Goal: Task Accomplishment & Management: Use online tool/utility

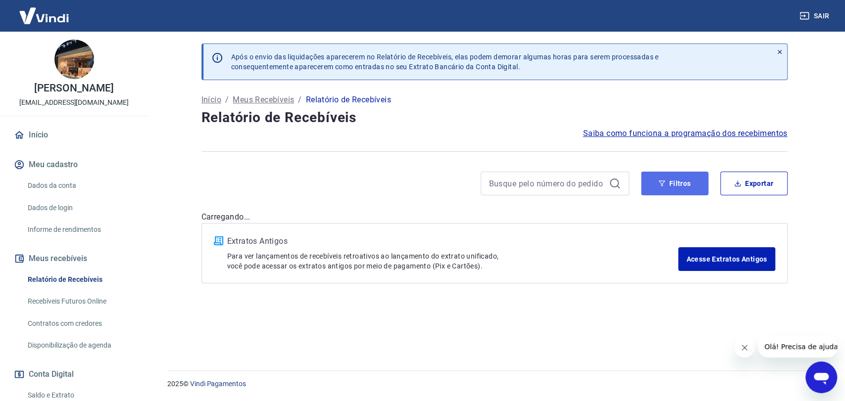
click at [665, 182] on button "Filtros" at bounding box center [674, 184] width 67 height 24
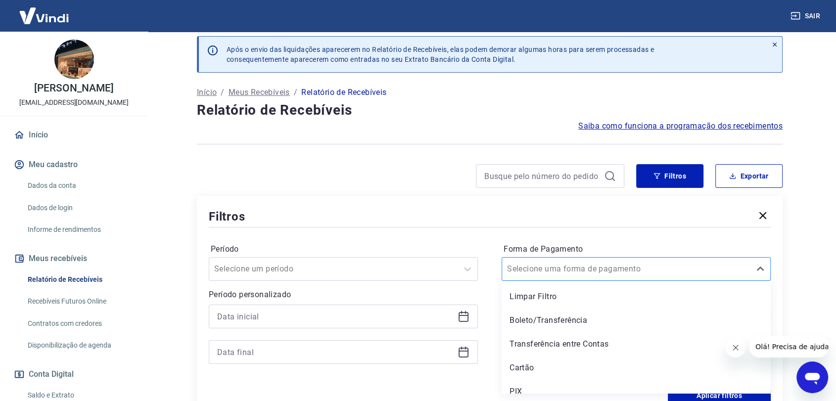
click at [542, 278] on div "Selecione uma forma de pagamento" at bounding box center [636, 269] width 269 height 24
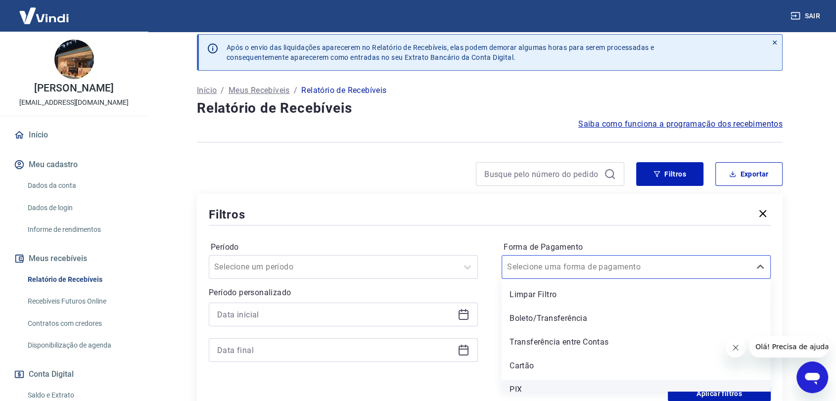
click at [524, 390] on div "PIX" at bounding box center [636, 390] width 269 height 20
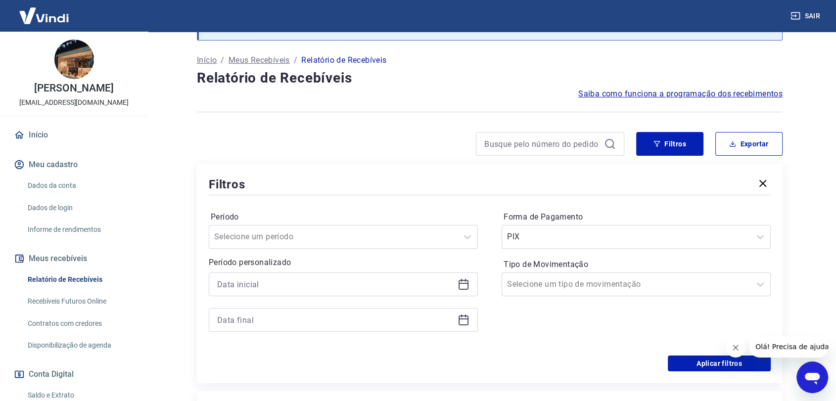
scroll to position [64, 0]
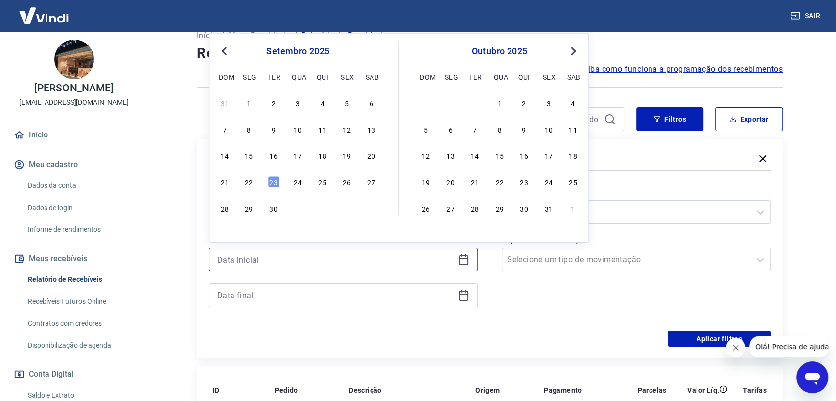
click at [449, 258] on input at bounding box center [335, 259] width 237 height 15
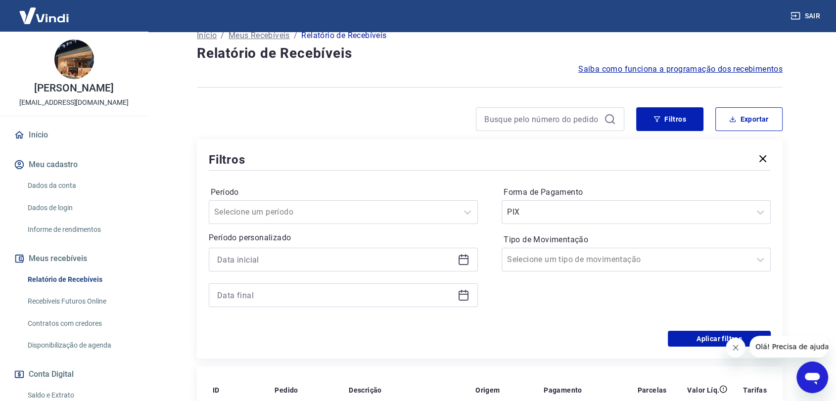
click at [554, 295] on div "Forma de Pagamento PIX Tipo de Movimentação Selecione um tipo de movimentação" at bounding box center [636, 252] width 269 height 135
click at [465, 261] on icon at bounding box center [464, 260] width 12 height 12
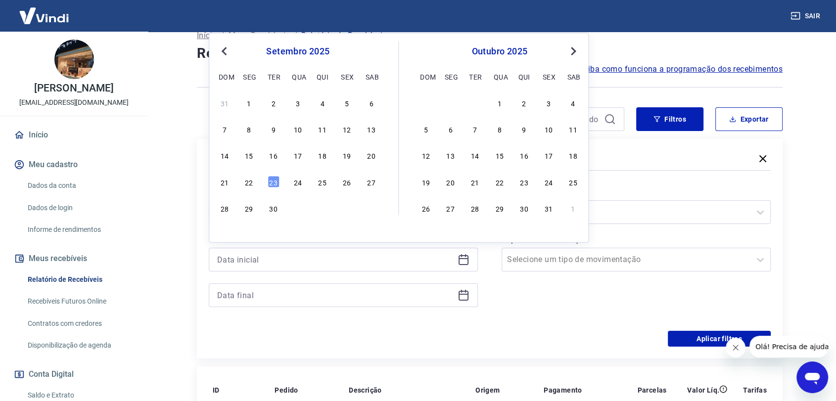
click at [225, 50] on span "Previous Month" at bounding box center [225, 50] width 0 height 11
click at [343, 104] on div "1" at bounding box center [347, 102] width 12 height 12
type input "01/08/2025"
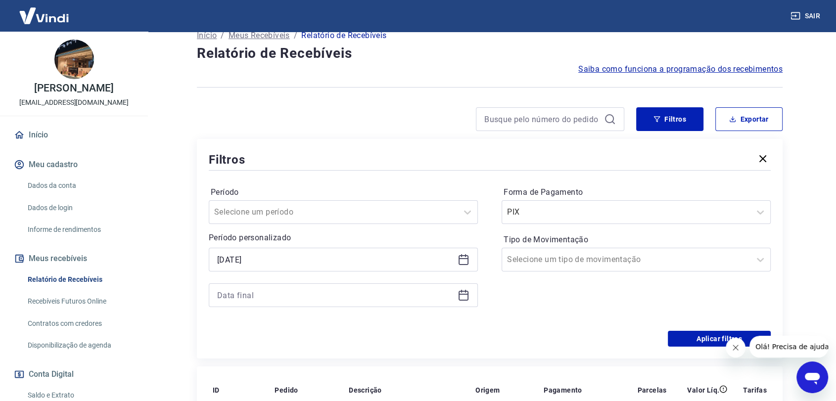
click at [465, 296] on icon at bounding box center [464, 295] width 12 height 12
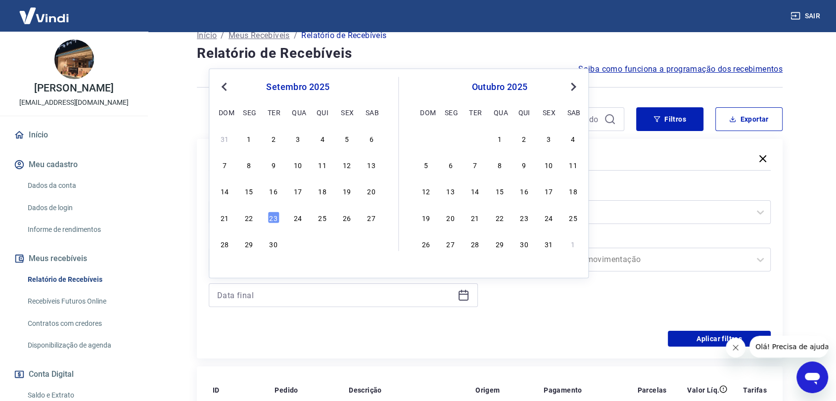
click at [218, 85] on button "Previous Month" at bounding box center [224, 87] width 12 height 12
click at [224, 268] on div "31" at bounding box center [225, 270] width 12 height 12
type input "31/08/2025"
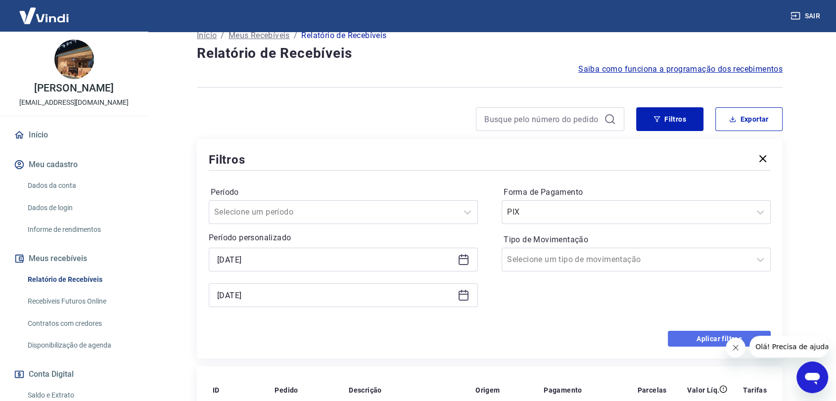
click at [704, 333] on button "Aplicar filtros" at bounding box center [719, 339] width 103 height 16
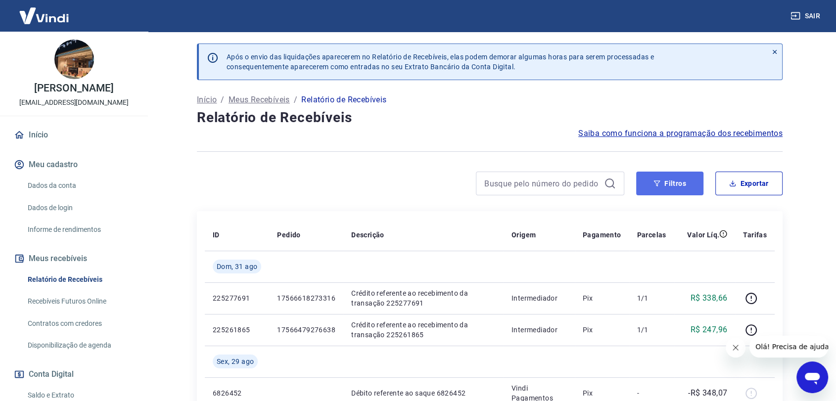
click at [684, 181] on button "Filtros" at bounding box center [669, 184] width 67 height 24
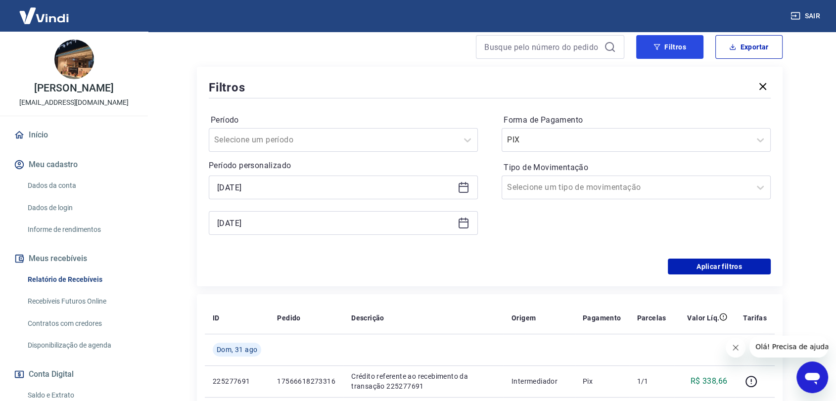
scroll to position [165, 0]
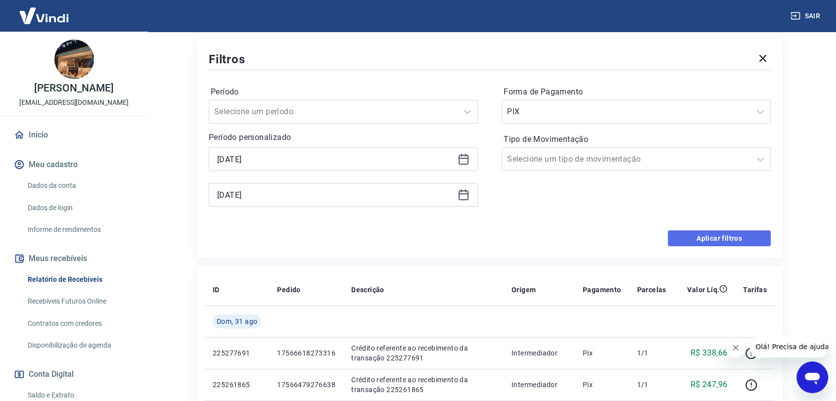
click at [700, 235] on button "Aplicar filtros" at bounding box center [719, 239] width 103 height 16
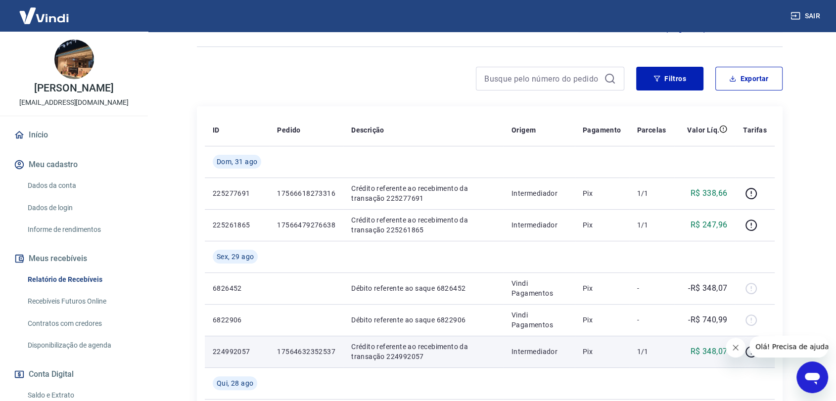
scroll to position [0, 0]
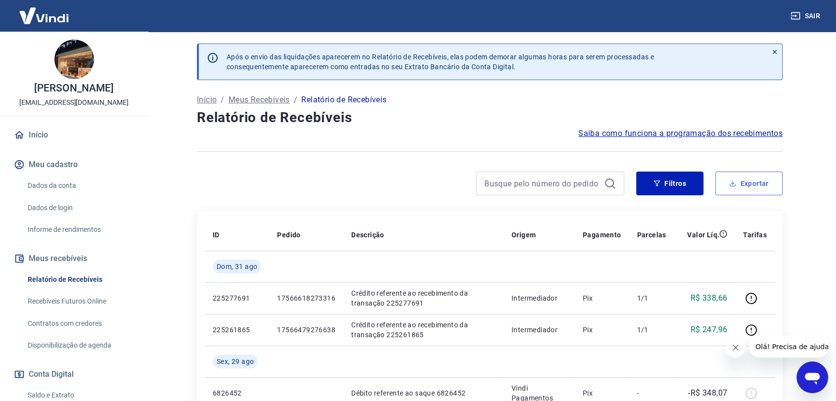
click at [752, 176] on button "Exportar" at bounding box center [748, 184] width 67 height 24
type input "01/08/2025"
type input "31/08/2025"
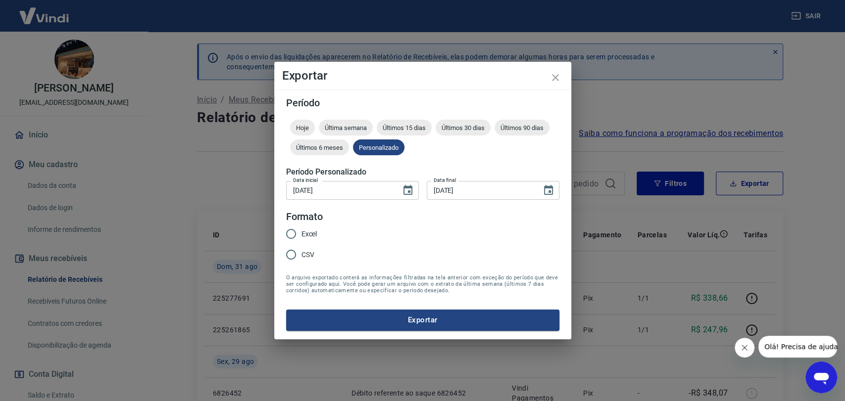
click at [296, 229] on input "Excel" at bounding box center [291, 234] width 21 height 21
radio input "true"
click at [420, 318] on button "Exportar" at bounding box center [422, 320] width 273 height 21
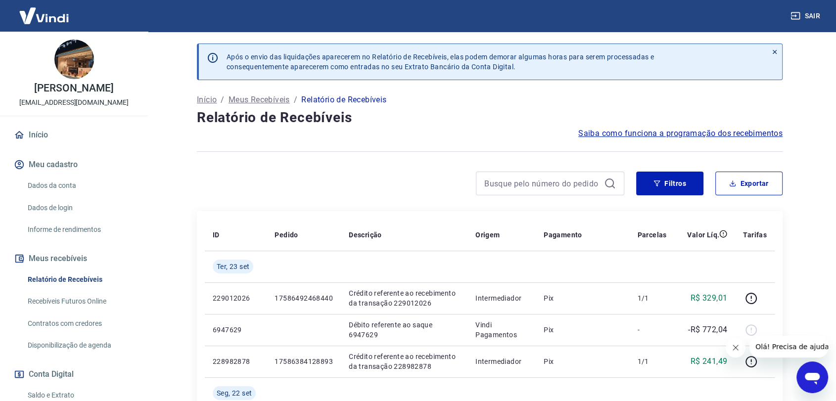
click at [662, 195] on div "Filtros Exportar" at bounding box center [490, 188] width 586 height 32
click at [666, 187] on button "Filtros" at bounding box center [669, 184] width 67 height 24
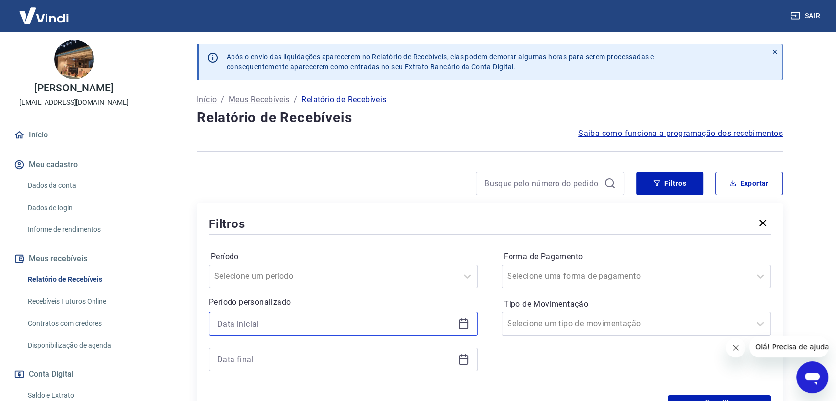
click at [303, 325] on input at bounding box center [335, 324] width 237 height 15
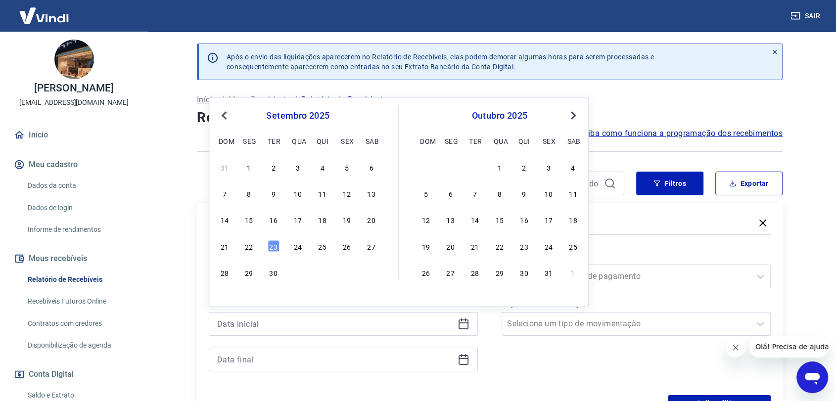
click at [228, 119] on button "Previous Month" at bounding box center [224, 116] width 12 height 12
click at [344, 169] on div "1" at bounding box center [347, 167] width 12 height 12
type input "01/08/2025"
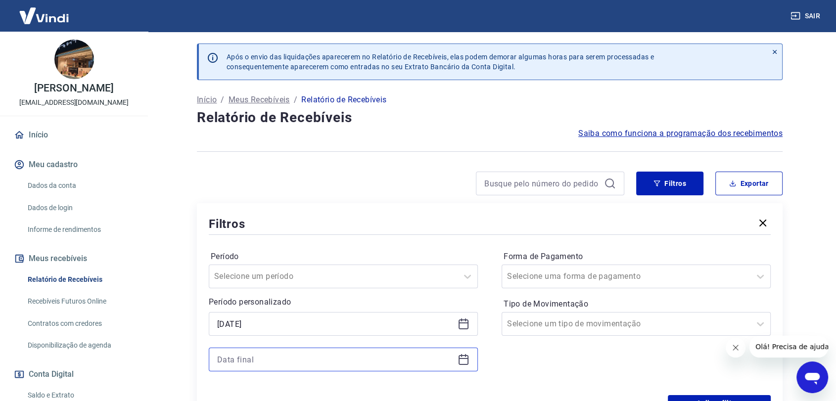
click at [273, 358] on input at bounding box center [335, 359] width 237 height 15
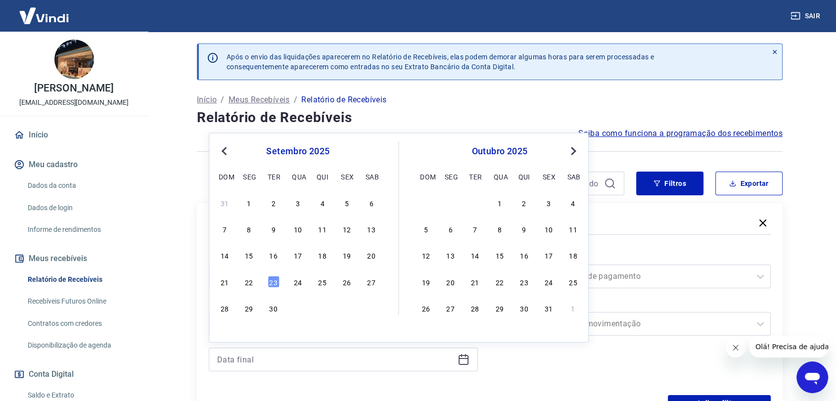
click at [221, 147] on button "Previous Month" at bounding box center [224, 151] width 12 height 12
click at [578, 151] on button "Next Month" at bounding box center [574, 151] width 12 height 12
click at [213, 207] on div "setembro 2025 Previous Month Next Month setembro 2025 dom seg ter qua qui sex s…" at bounding box center [399, 238] width 380 height 210
click at [219, 203] on div "31" at bounding box center [225, 202] width 12 height 12
type input "31/08/2025"
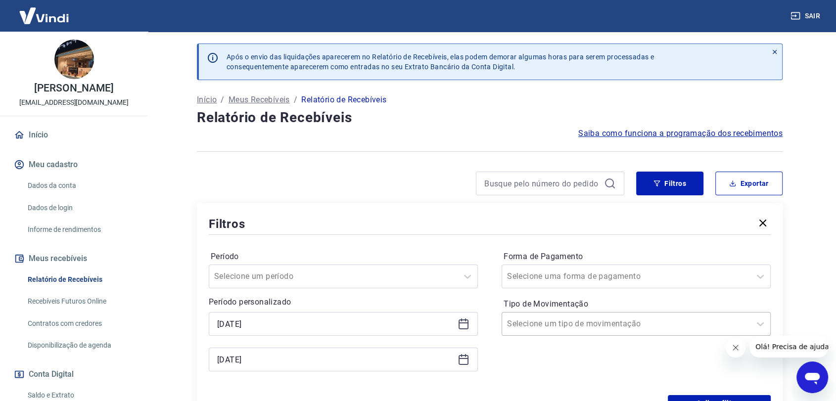
scroll to position [55, 0]
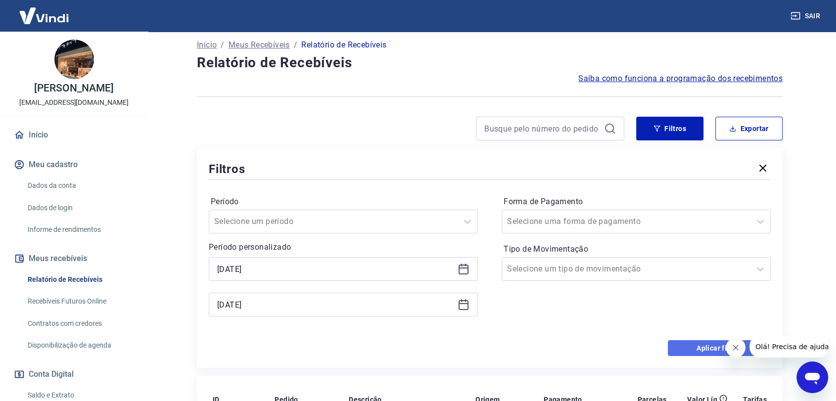
click at [687, 347] on button "Aplicar filtros" at bounding box center [719, 348] width 103 height 16
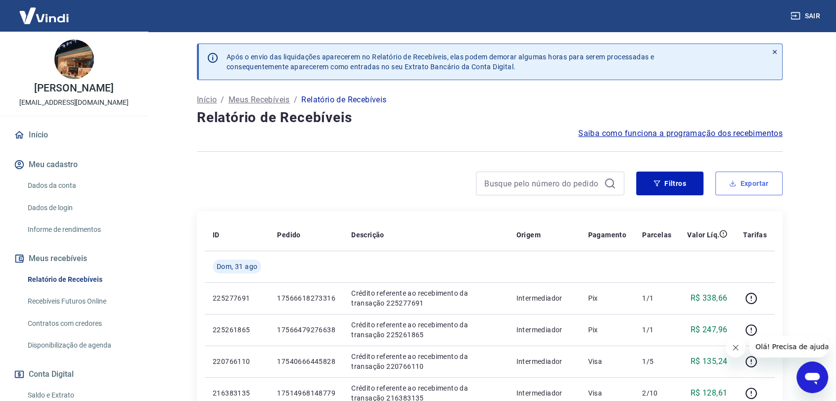
click at [751, 183] on button "Exportar" at bounding box center [748, 184] width 67 height 24
type input "01/08/2025"
type input "31/08/2025"
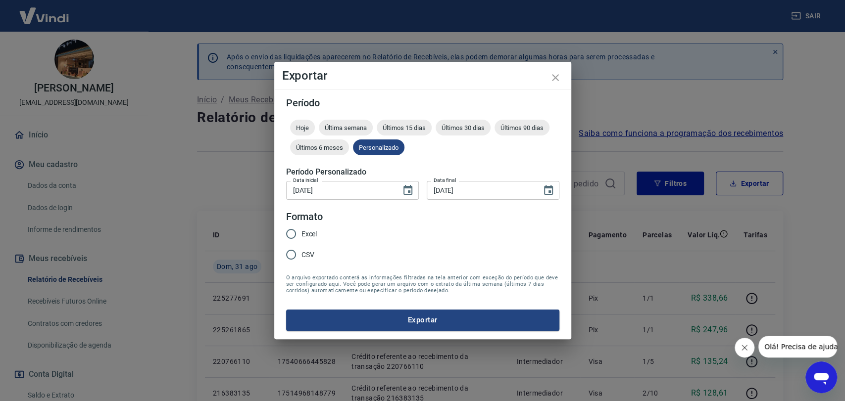
click at [305, 262] on label "CSV" at bounding box center [299, 254] width 37 height 21
click at [301, 262] on input "CSV" at bounding box center [291, 254] width 21 height 21
radio input "true"
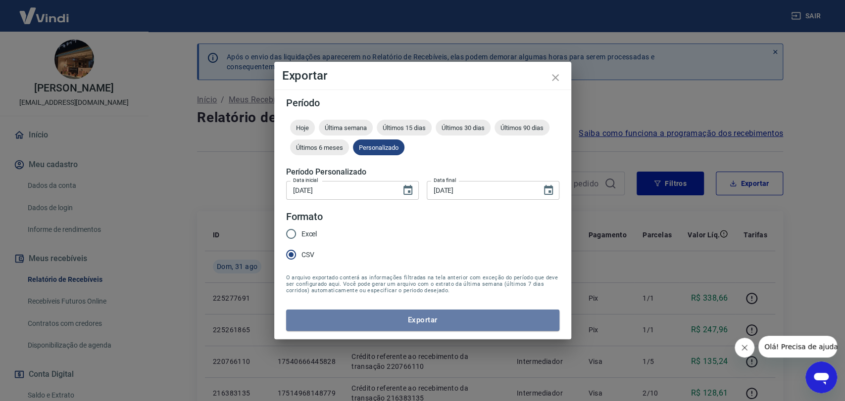
click at [424, 320] on button "Exportar" at bounding box center [422, 320] width 273 height 21
